Goal: Information Seeking & Learning: Learn about a topic

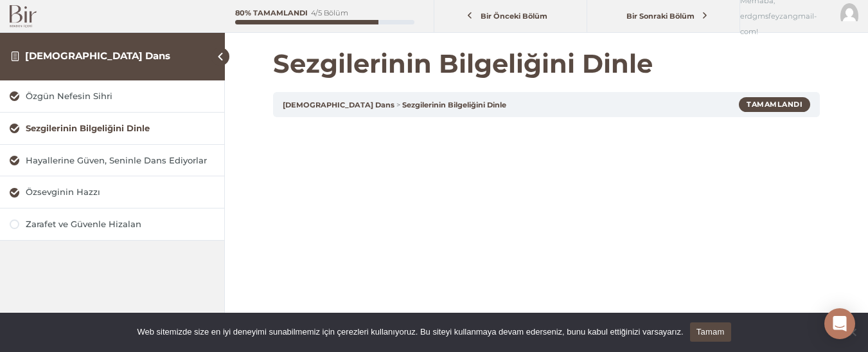
scroll to position [257, 0]
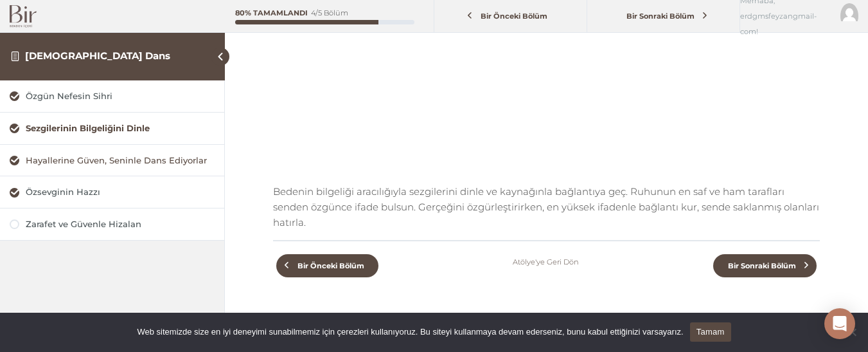
click at [15, 165] on span at bounding box center [15, 165] width 0 height 0
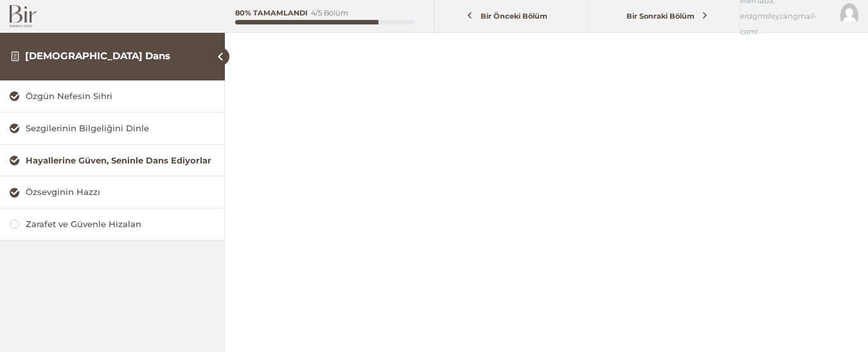
scroll to position [129, 0]
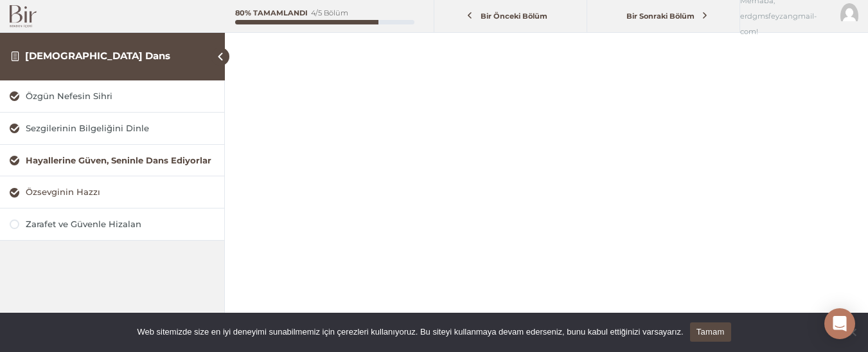
click at [82, 189] on div "Özsevginin Hazzı" at bounding box center [120, 192] width 189 height 12
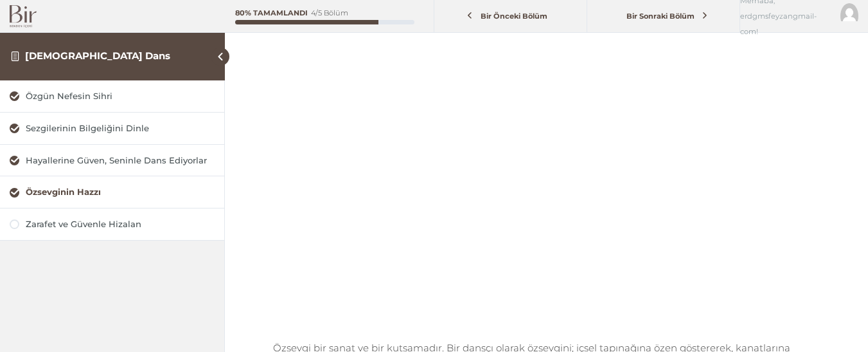
scroll to position [103, 0]
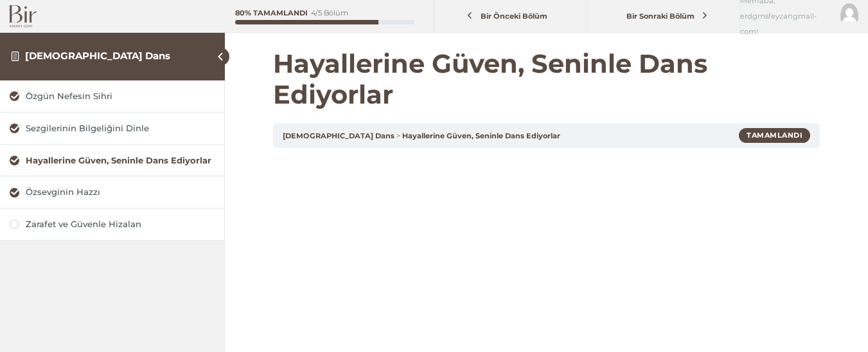
scroll to position [129, 0]
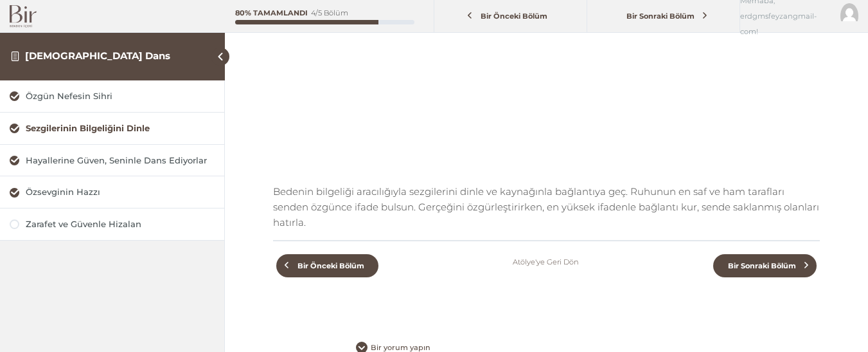
scroll to position [257, 0]
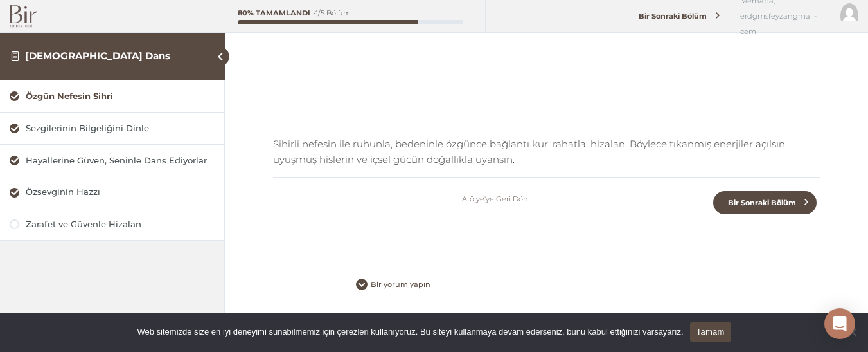
scroll to position [310, 0]
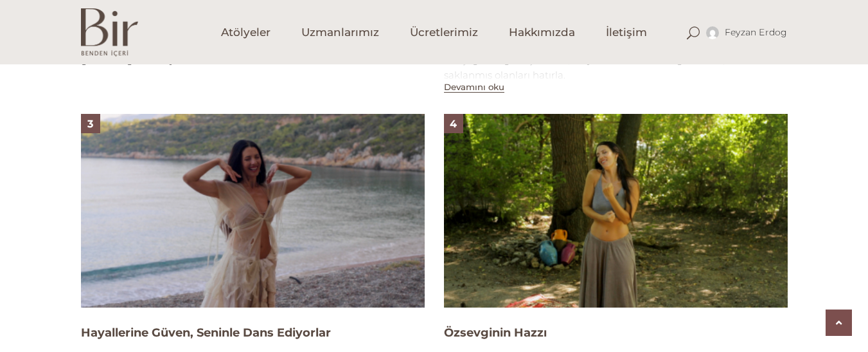
scroll to position [1103, 0]
